Goal: Task Accomplishment & Management: Use online tool/utility

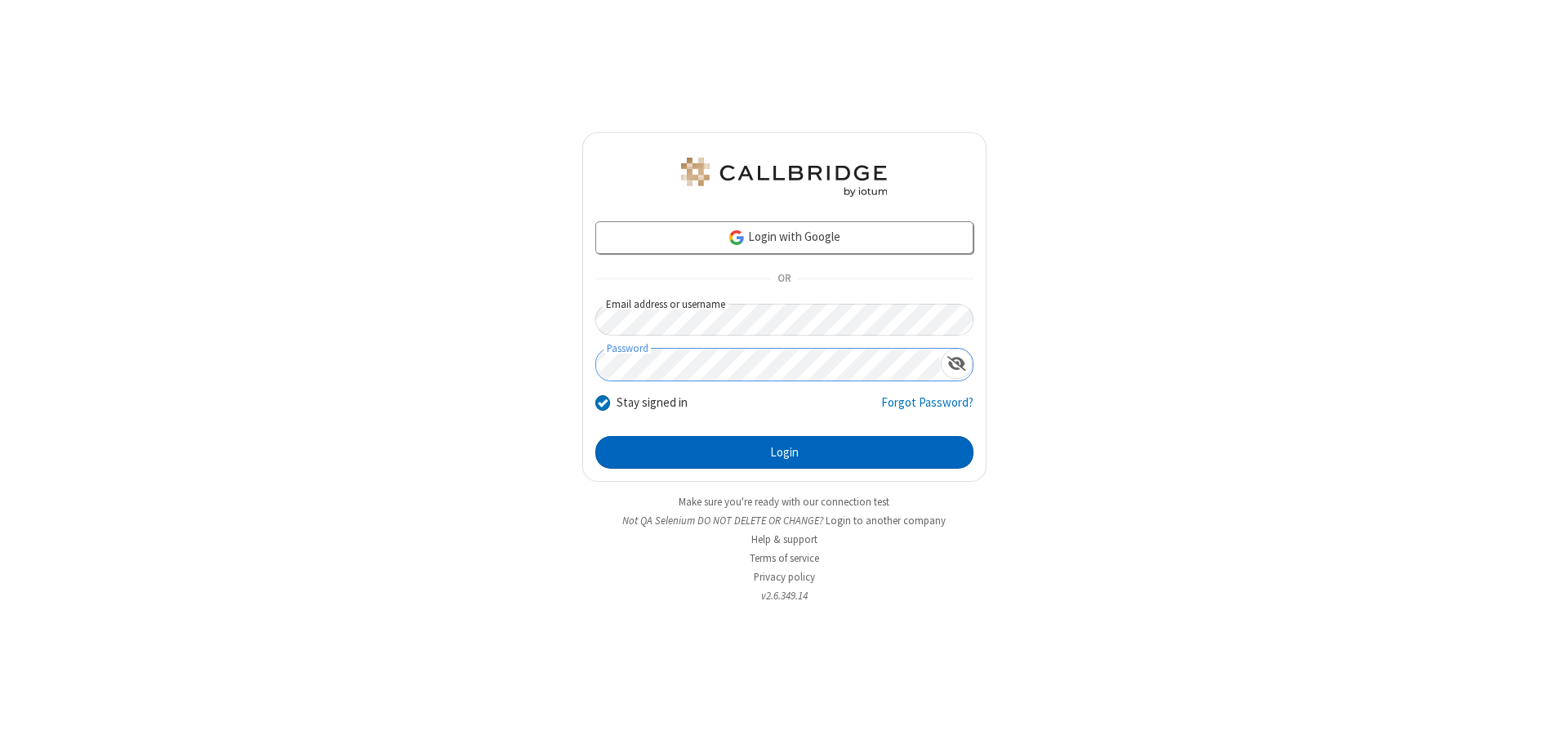
click at [784, 453] on button "Login" at bounding box center [784, 452] width 378 height 33
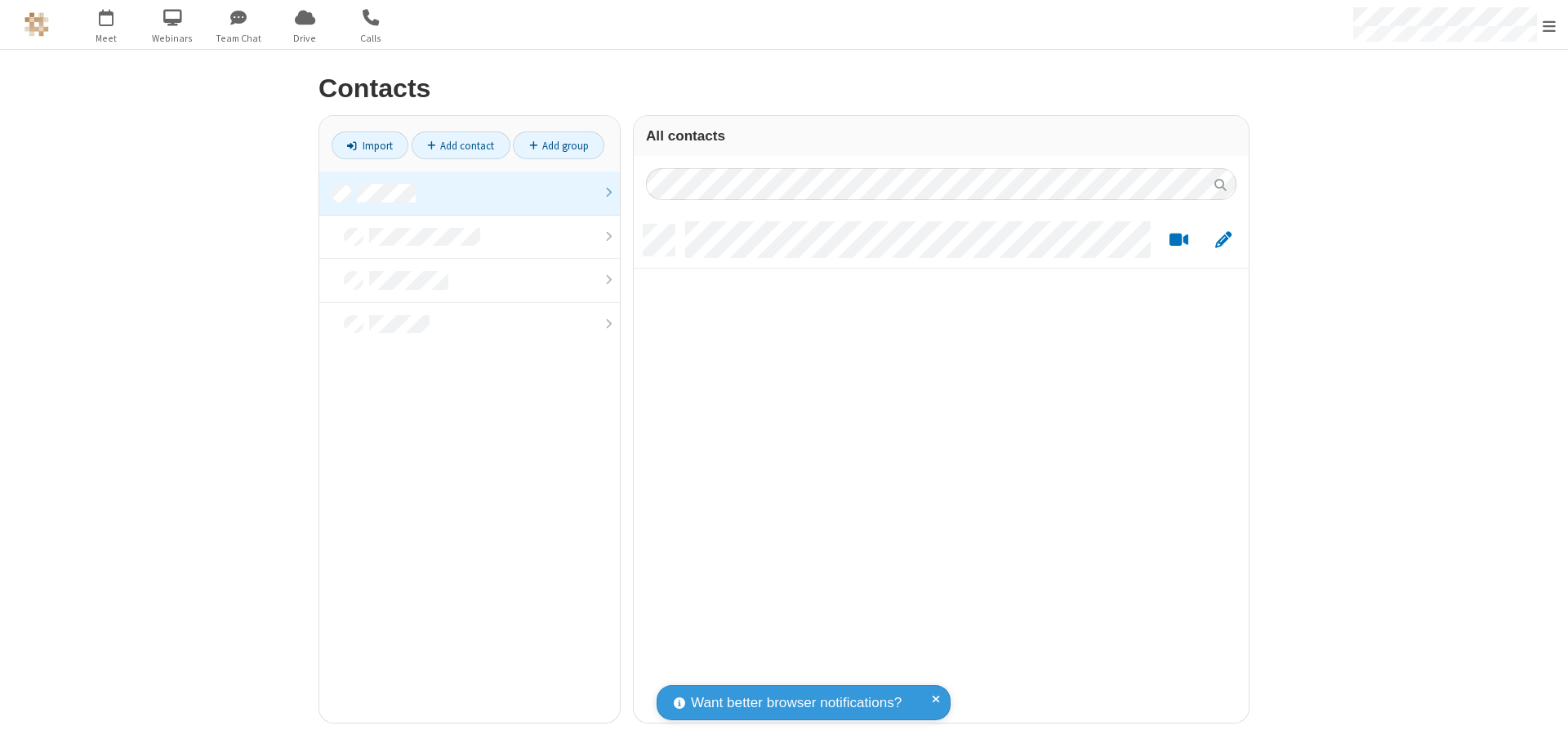
scroll to position [498, 603]
click at [469, 193] on link at bounding box center [469, 194] width 301 height 44
click at [370, 145] on link "Import" at bounding box center [370, 145] width 77 height 28
